Goal: Complete application form

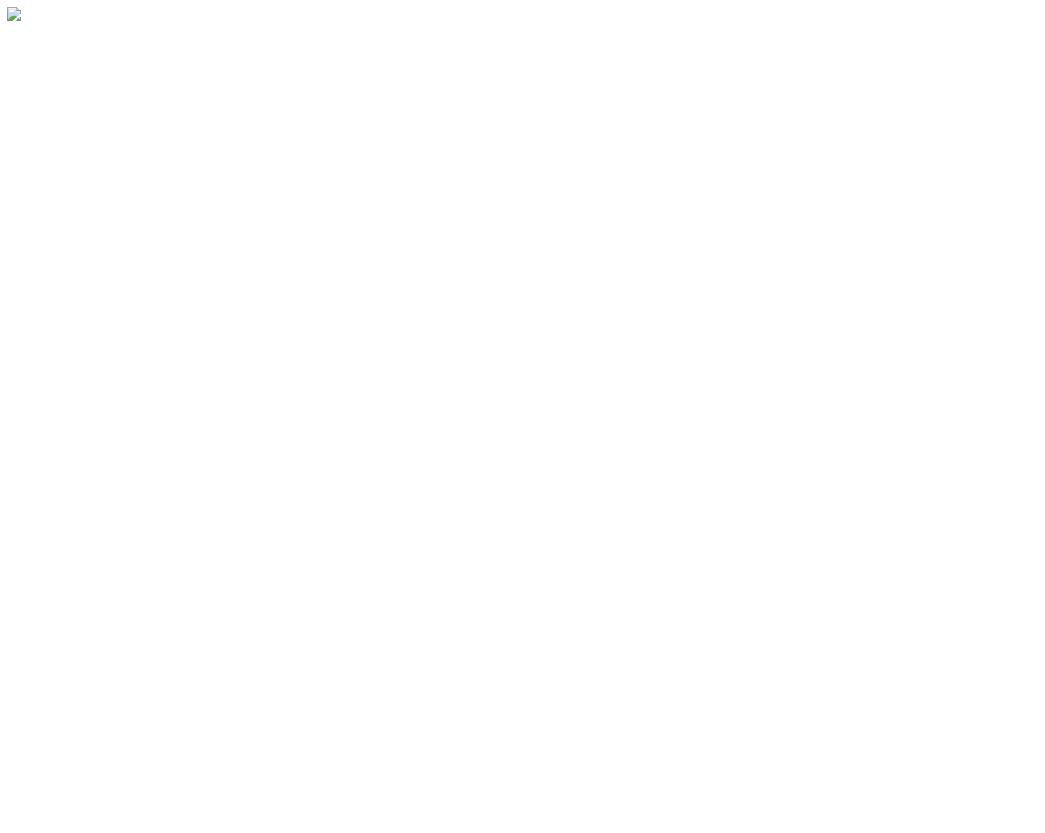
select select "PASSPORT"
select select "MALE"
select select "ccp"
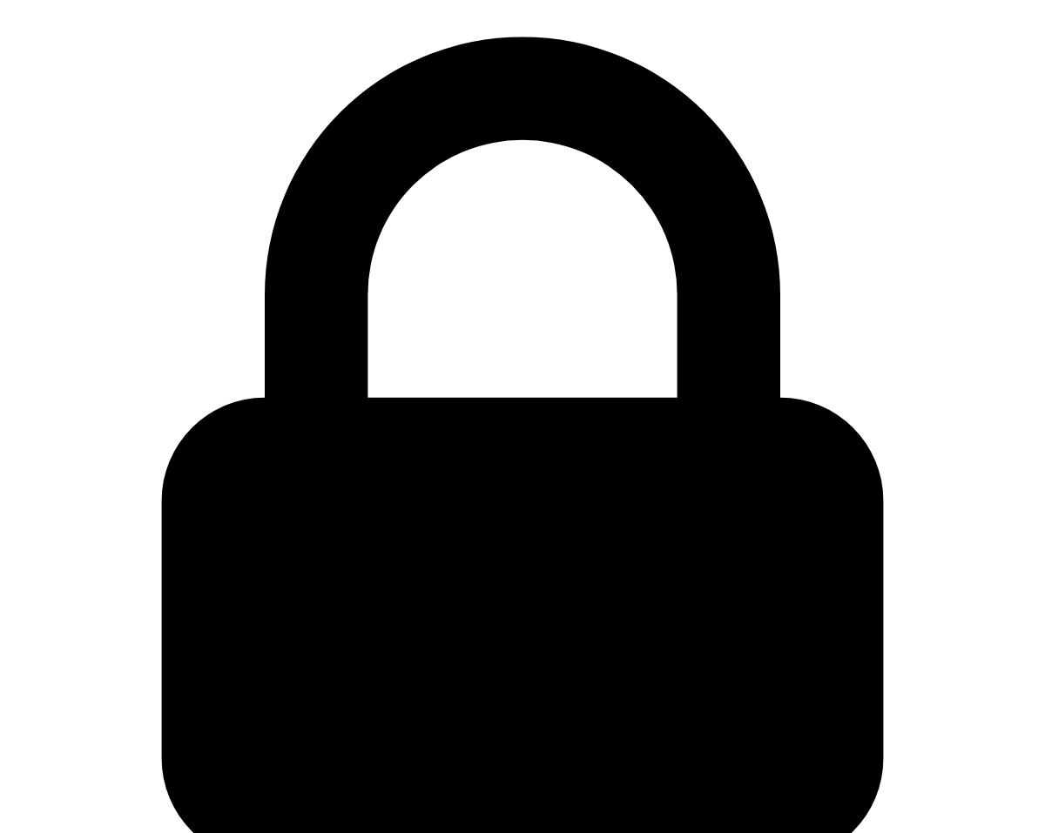
scroll to position [87, 0]
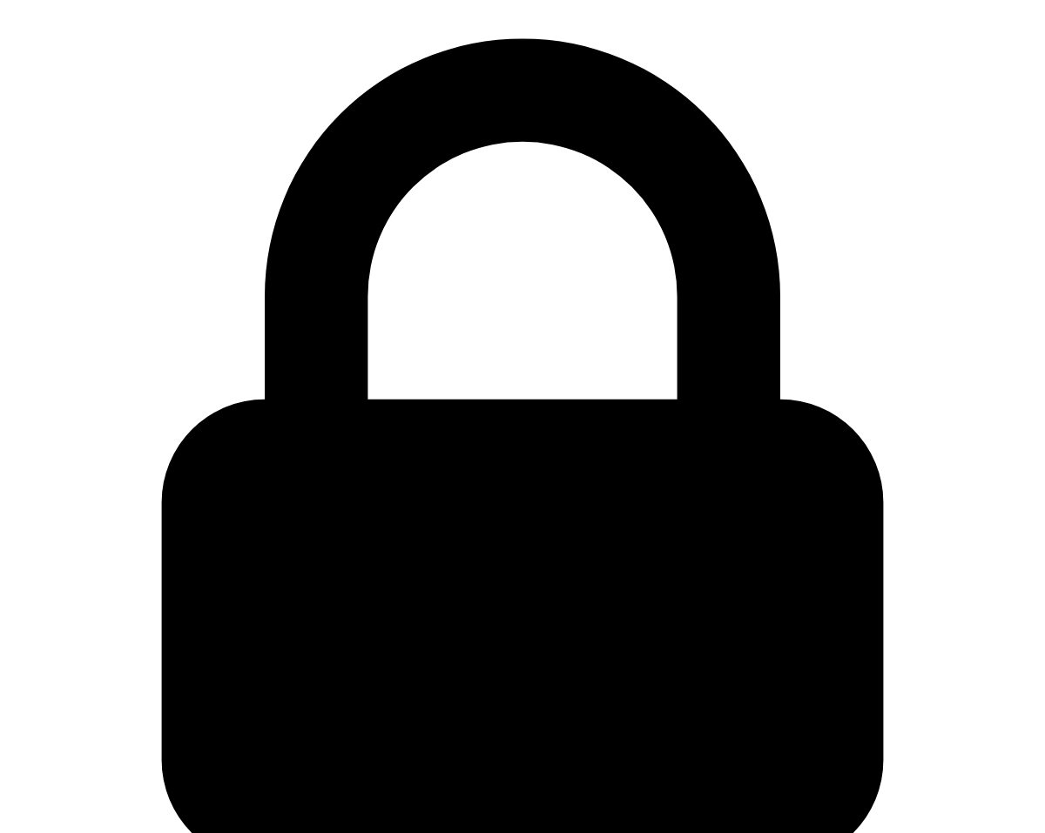
select select "MALE"
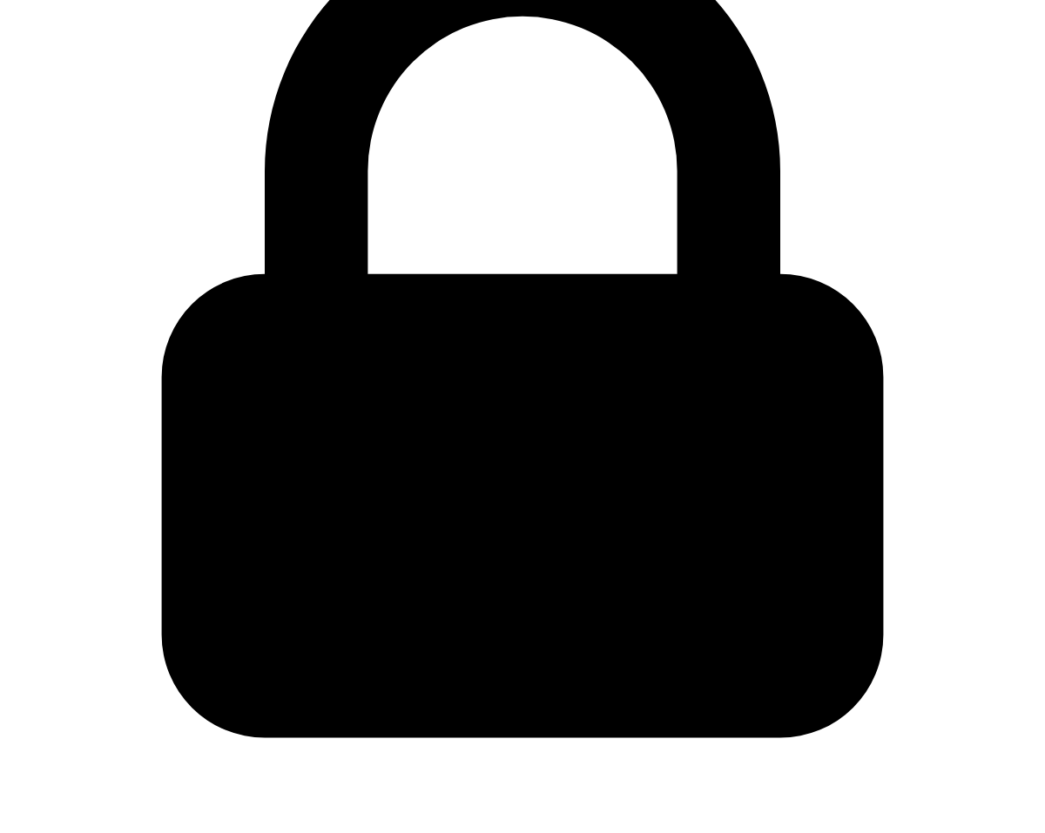
scroll to position [261, 0]
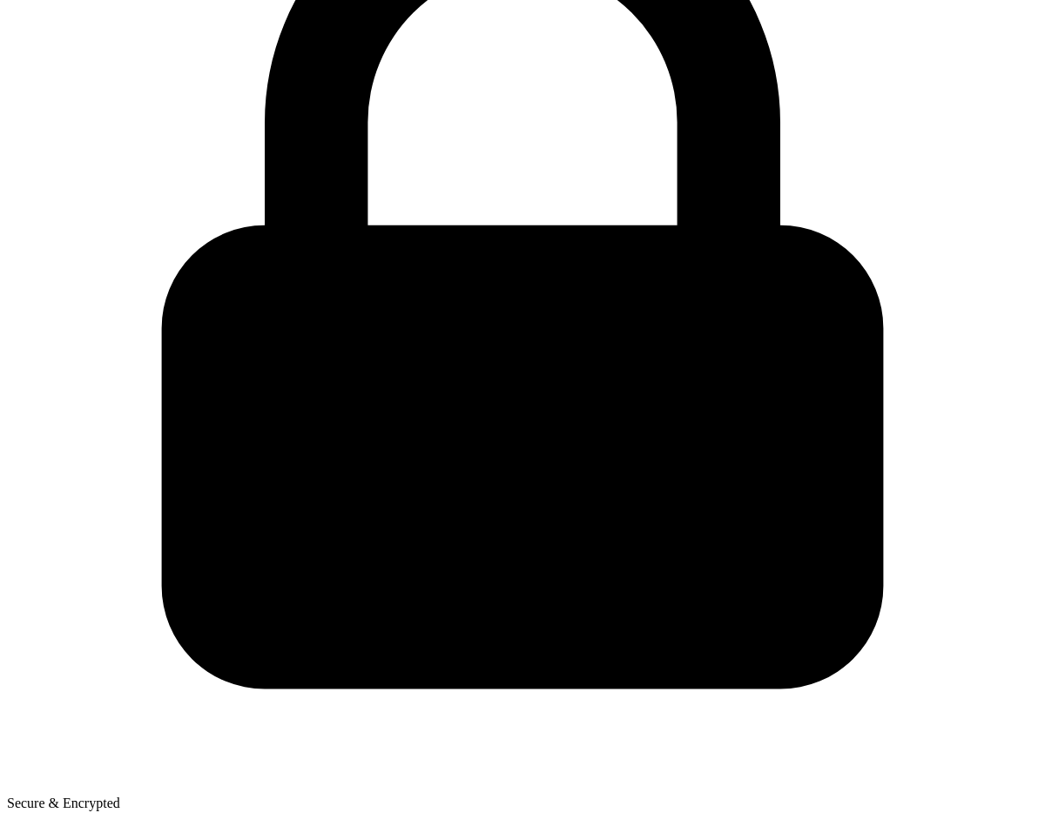
drag, startPoint x: 628, startPoint y: 417, endPoint x: 628, endPoint y: 403, distance: 13.9
type input "t"
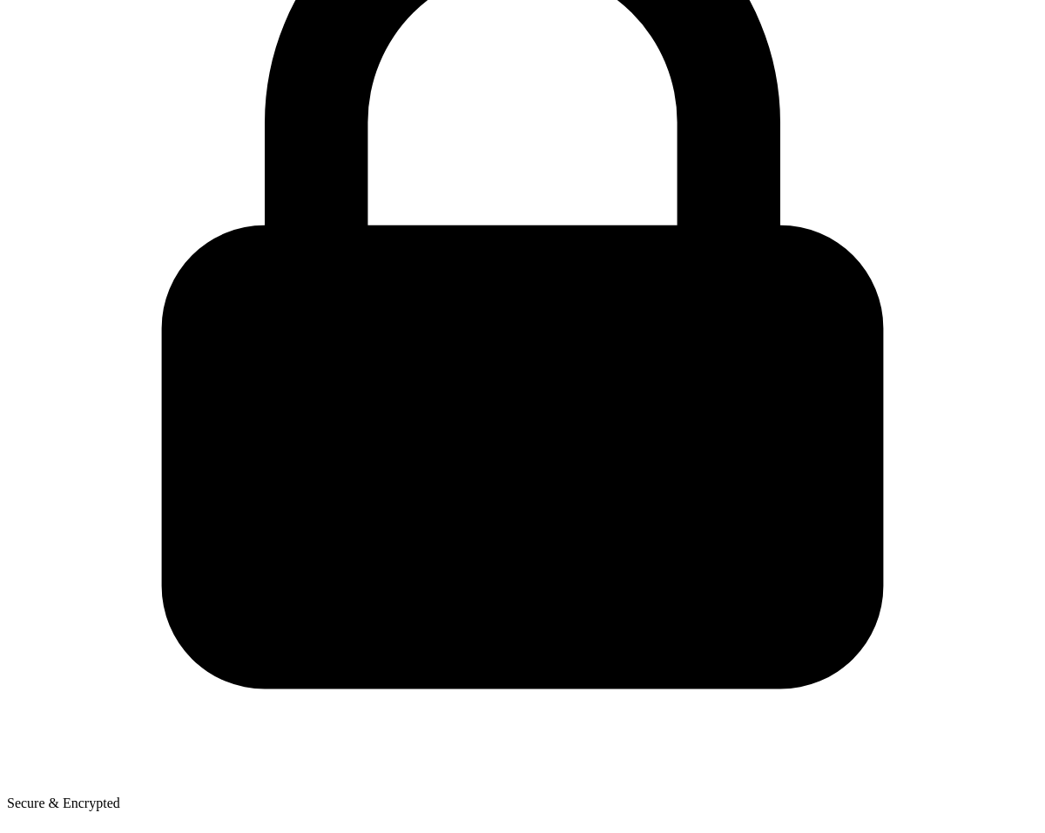
drag, startPoint x: 705, startPoint y: 309, endPoint x: 695, endPoint y: 314, distance: 10.5
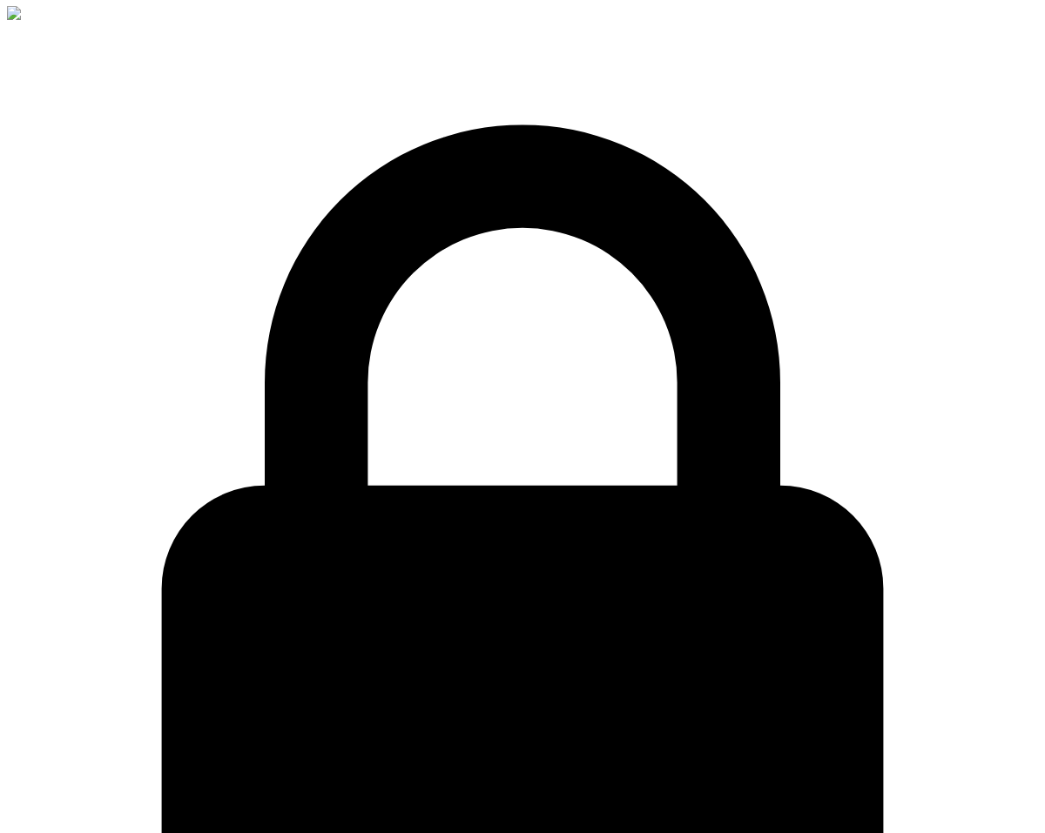
scroll to position [0, 0]
